Goal: Navigation & Orientation: Go to known website

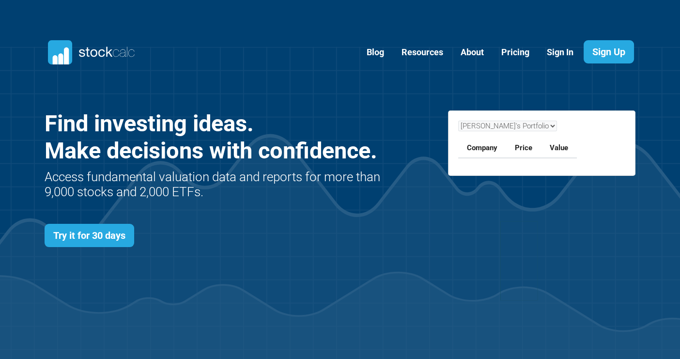
scroll to position [421, 620]
click at [148, 29] on div "Blog Sign Up" at bounding box center [339, 52] width 605 height 55
